Goal: Task Accomplishment & Management: Use online tool/utility

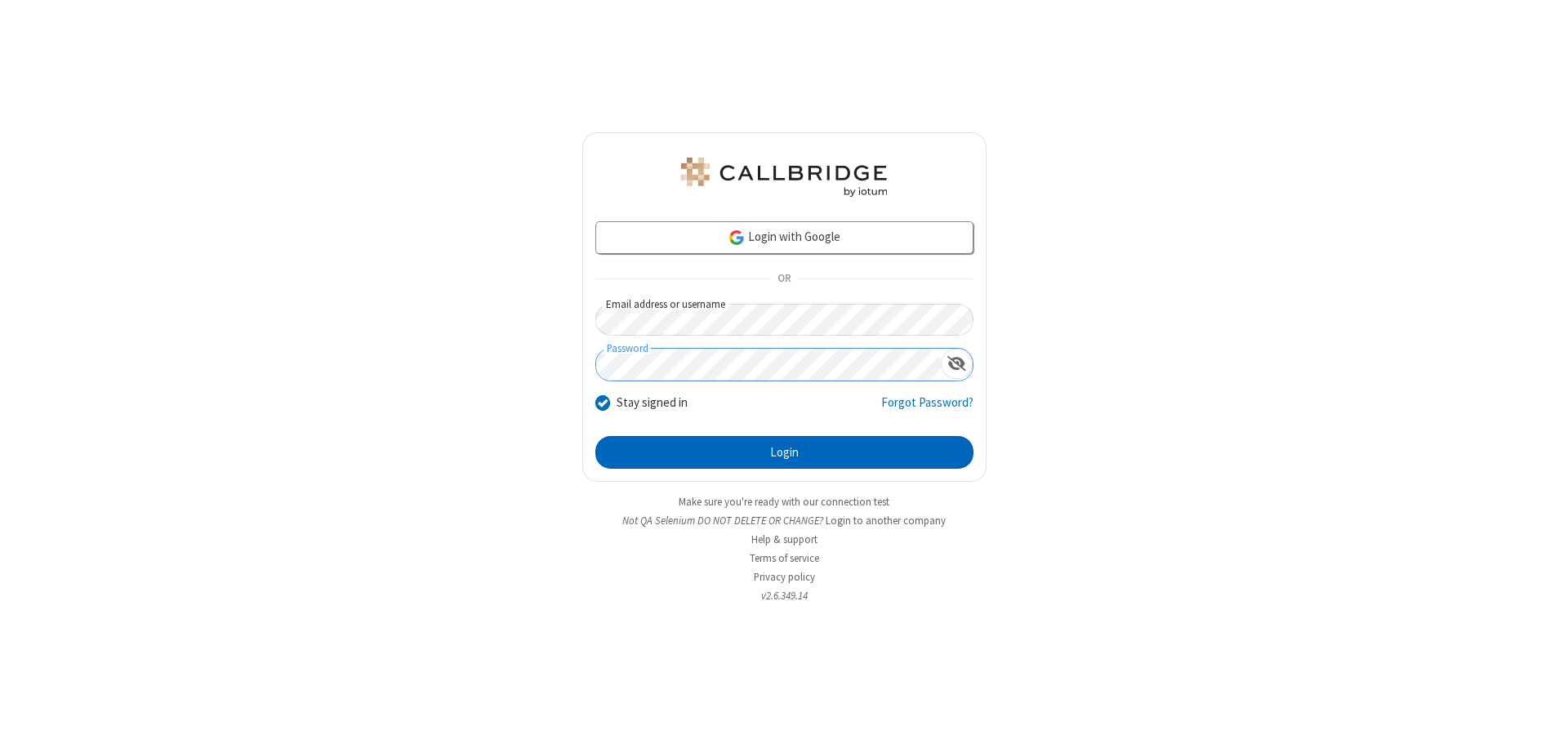
click at [784, 452] on button "Login" at bounding box center [785, 452] width 378 height 33
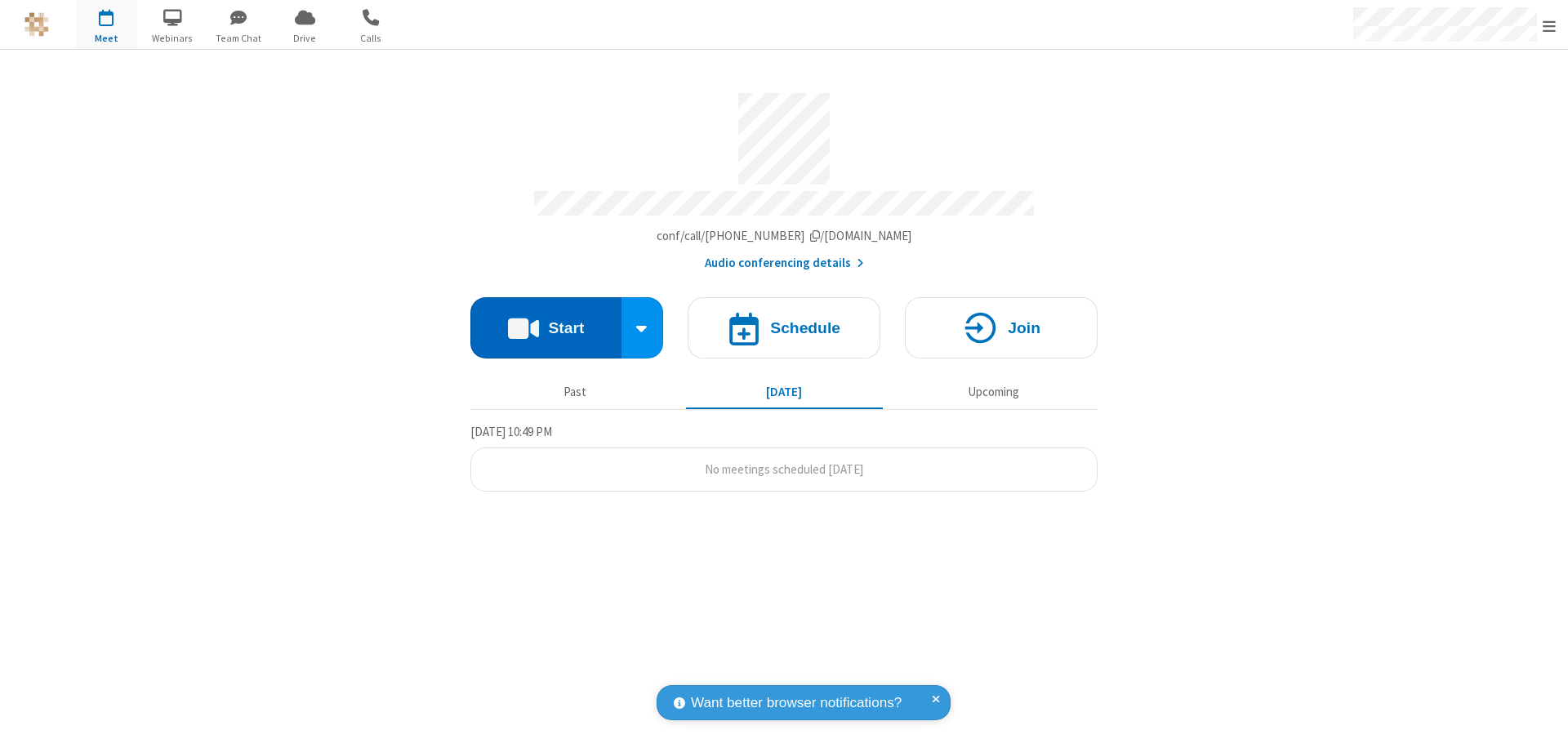
click at [546, 320] on button "Start" at bounding box center [546, 328] width 151 height 61
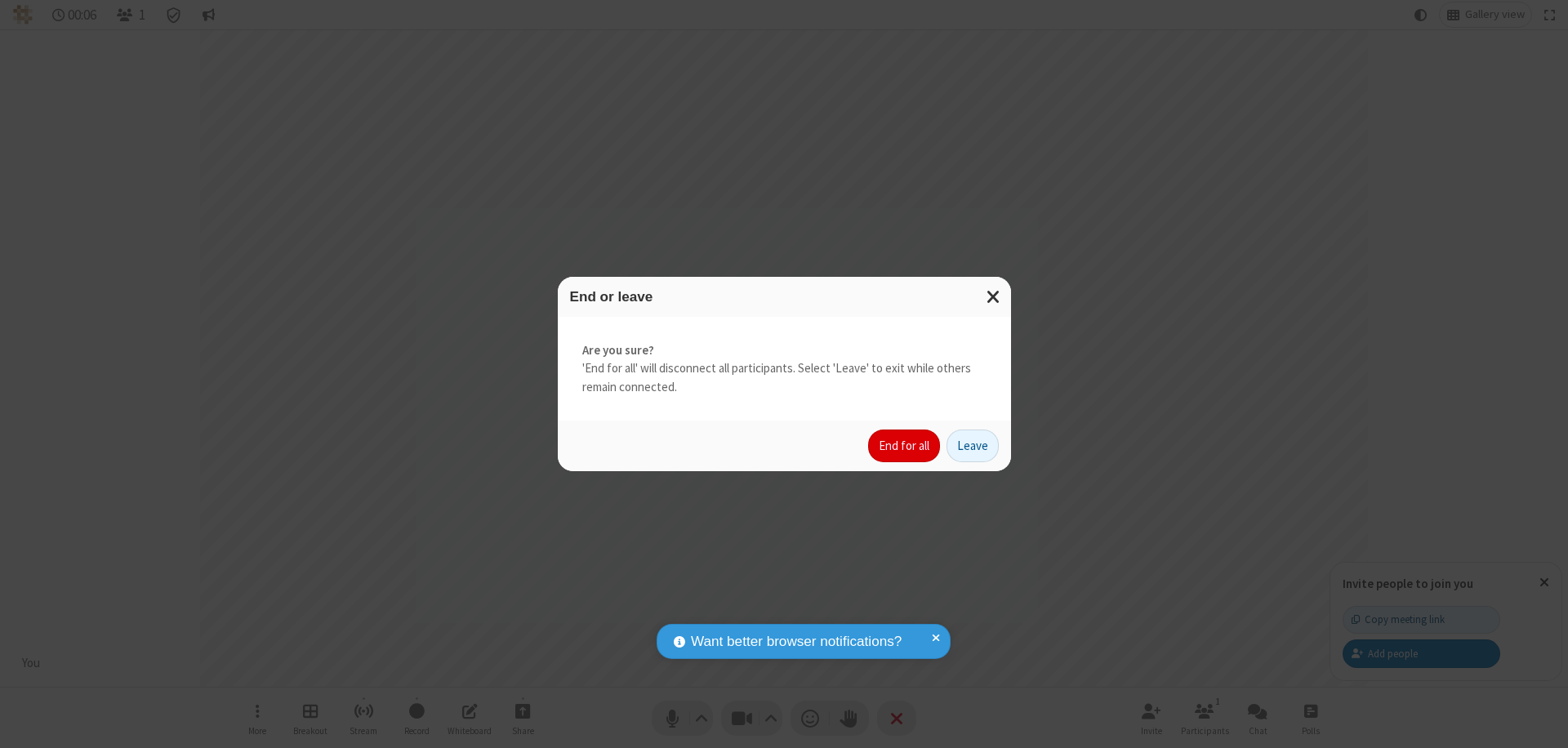
click at [905, 446] on button "End for all" at bounding box center [904, 446] width 72 height 33
